Goal: Task Accomplishment & Management: Manage account settings

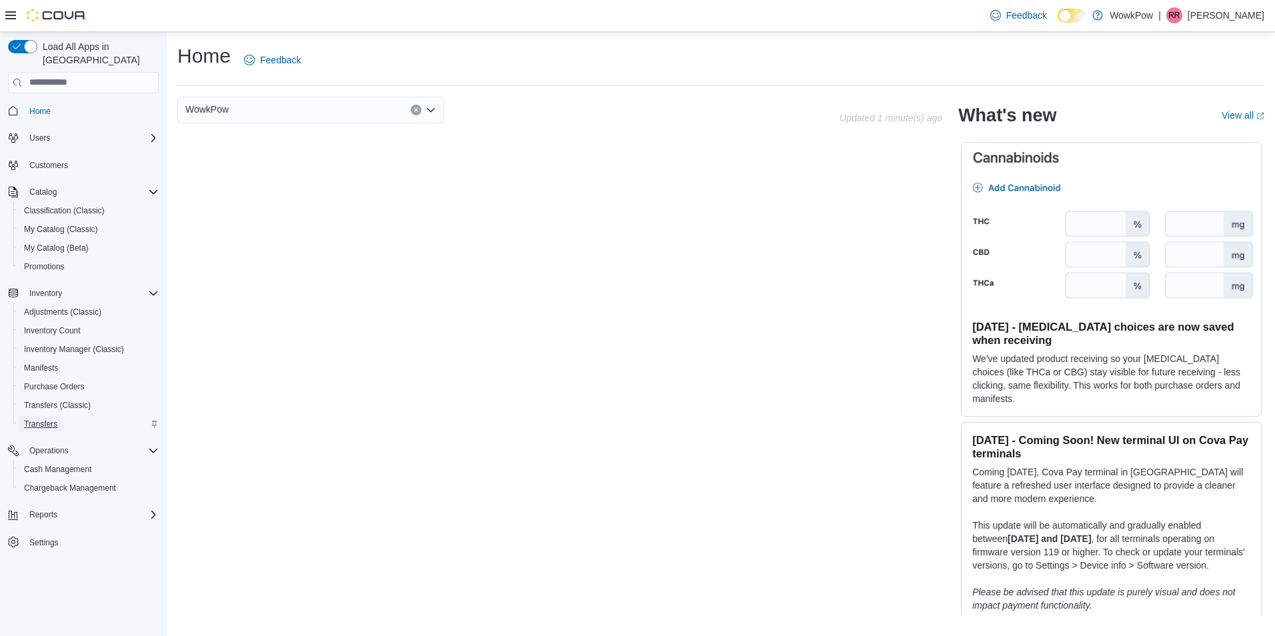
click at [47, 419] on span "Transfers" at bounding box center [40, 424] width 33 height 11
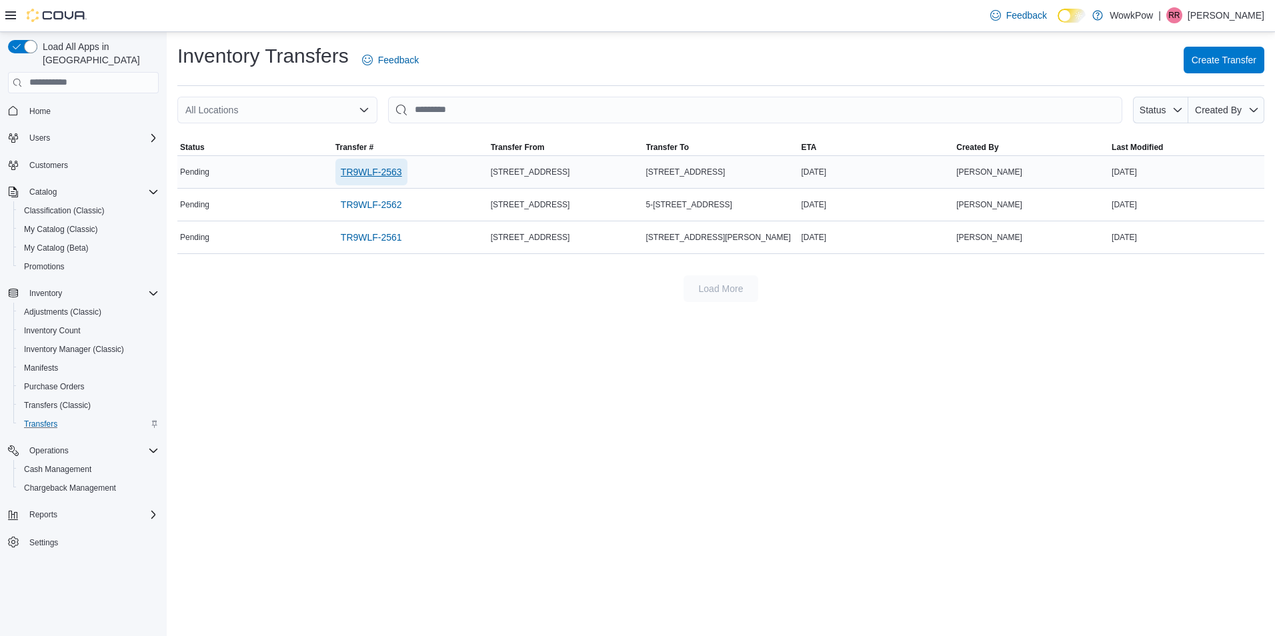
click at [366, 173] on span "TR9WLF-2563" at bounding box center [371, 171] width 61 height 13
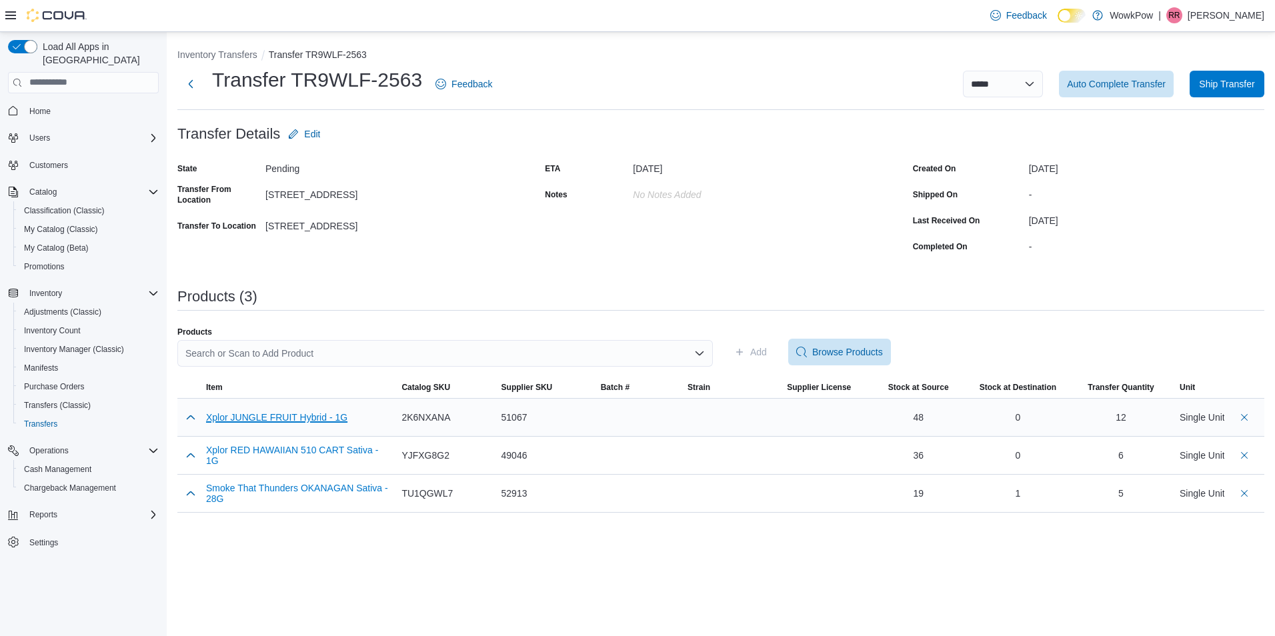
click at [279, 412] on button "Xplor JUNGLE FRUIT Hybrid - 1G" at bounding box center [276, 417] width 141 height 11
click at [313, 448] on button "Xplor RED HAWAIIAN 510 CART Sativa - 1G" at bounding box center [298, 455] width 185 height 21
click at [306, 494] on button "Smoke That Thunders OKANAGAN Sativa - 28G" at bounding box center [298, 493] width 185 height 21
